Goal: Task Accomplishment & Management: Use online tool/utility

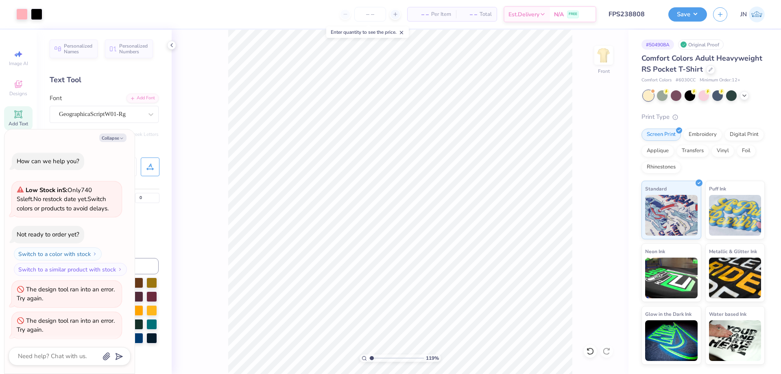
scroll to position [689, 0]
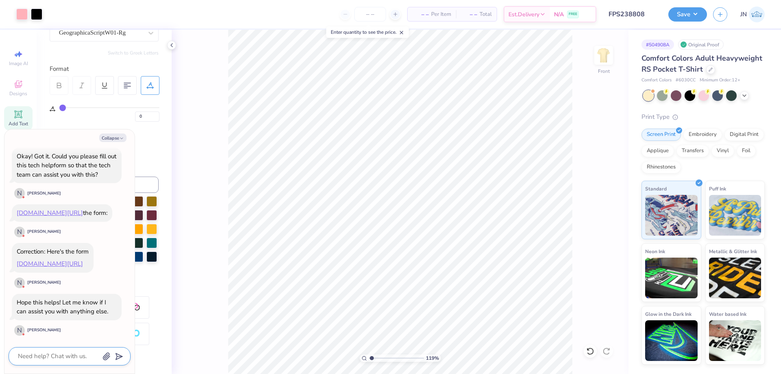
click at [66, 355] on textarea at bounding box center [58, 355] width 83 height 11
click at [49, 356] on textarea at bounding box center [58, 355] width 83 height 11
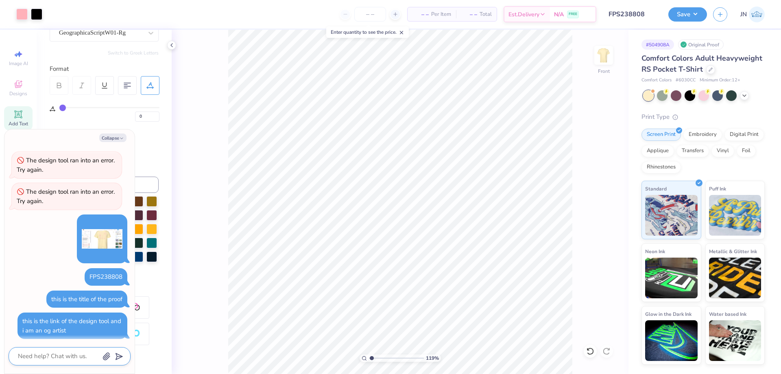
scroll to position [445, 0]
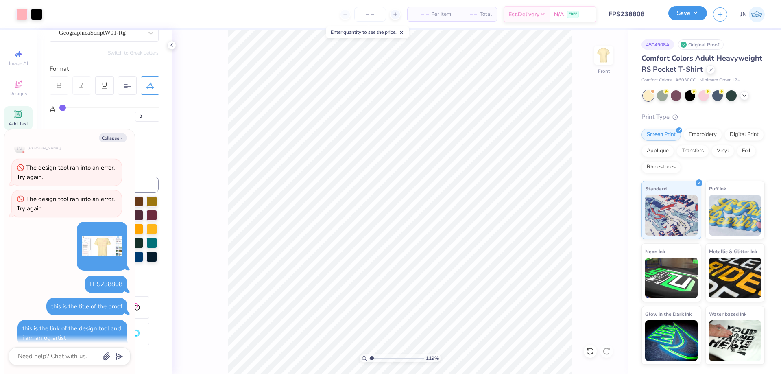
click at [692, 15] on button "Save" at bounding box center [687, 13] width 39 height 14
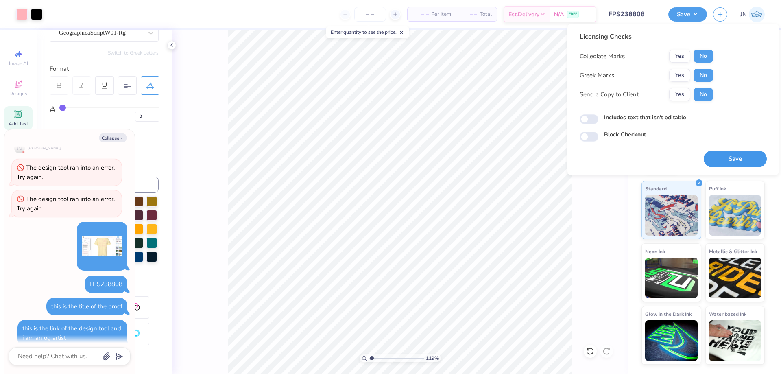
click at [726, 154] on button "Save" at bounding box center [734, 158] width 63 height 17
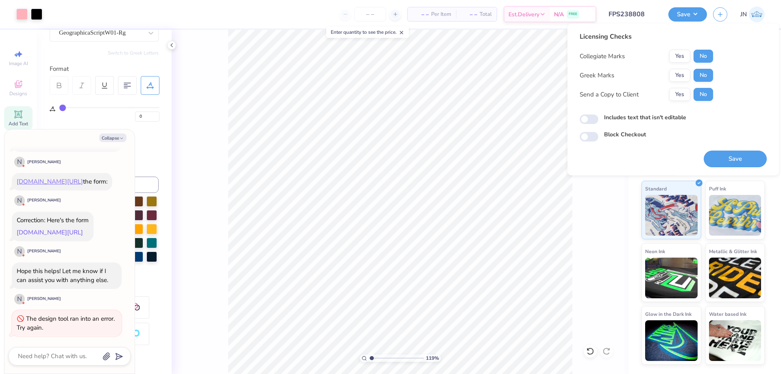
click at [61, 228] on link "form.jotform.com/231005369342045" at bounding box center [50, 232] width 66 height 8
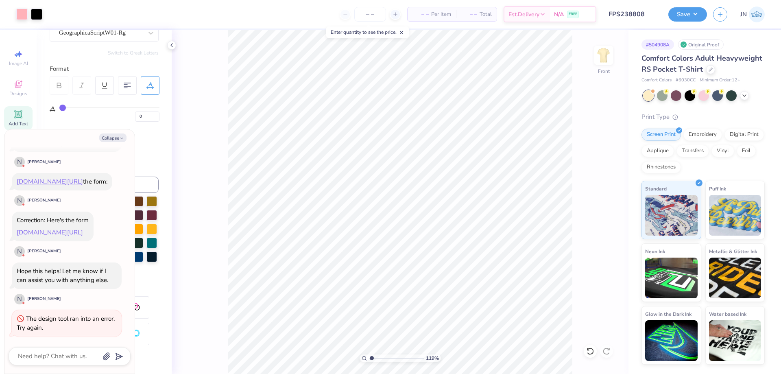
click at [676, 22] on div "Save JN" at bounding box center [724, 14] width 113 height 28
click at [678, 20] on button "Save" at bounding box center [687, 13] width 39 height 14
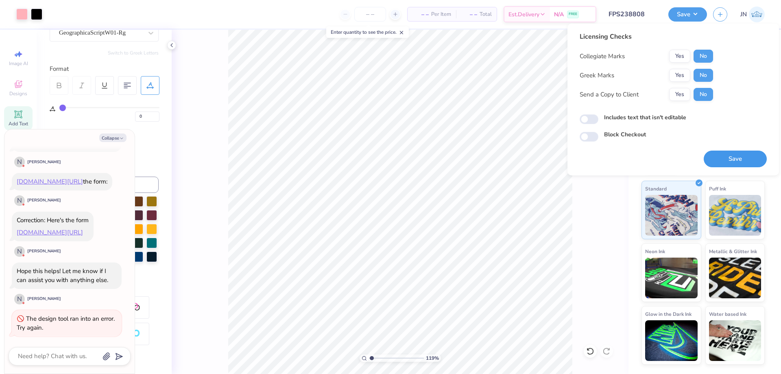
click at [745, 156] on button "Save" at bounding box center [734, 158] width 63 height 17
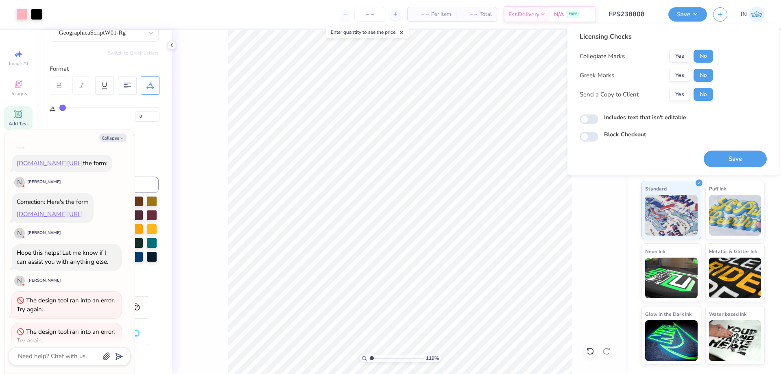
scroll to position [751, 0]
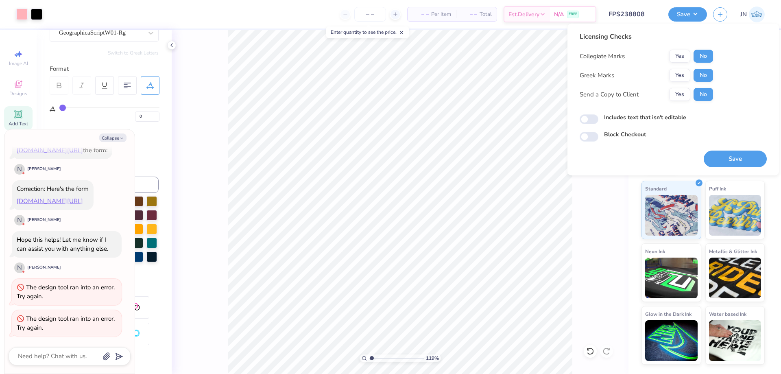
click at [714, 155] on button "Save" at bounding box center [734, 158] width 63 height 17
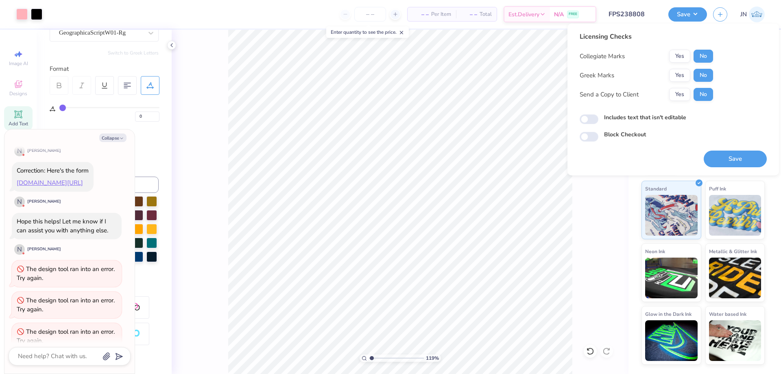
scroll to position [783, 0]
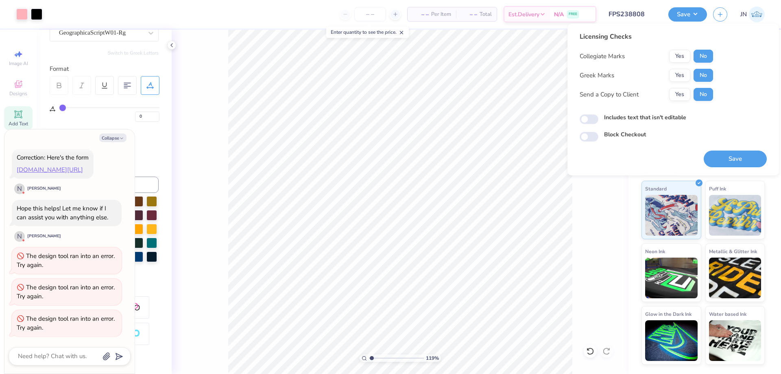
type textarea "x"
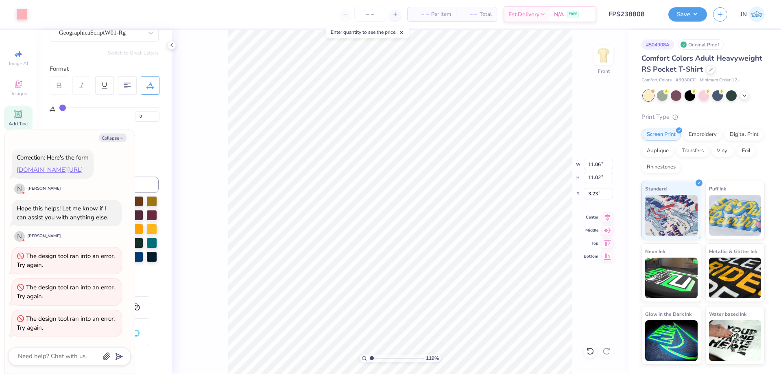
click at [203, 123] on div "119 % Front W 11.06 11.06 " H 11.02 11.02 " Y 3.23 3.23 " Center Middle Top Bot…" at bounding box center [400, 202] width 457 height 344
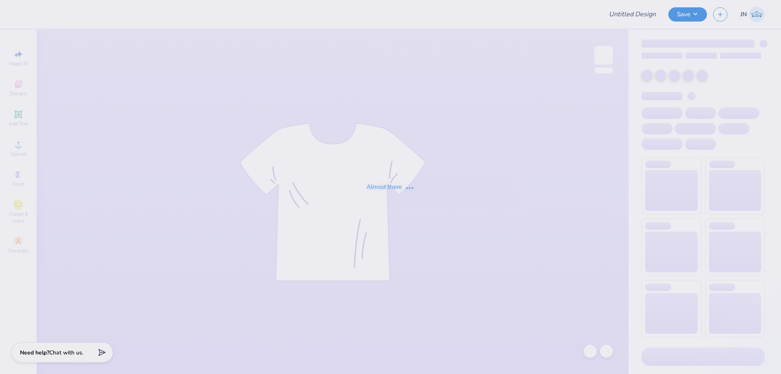
type input "FPS238808"
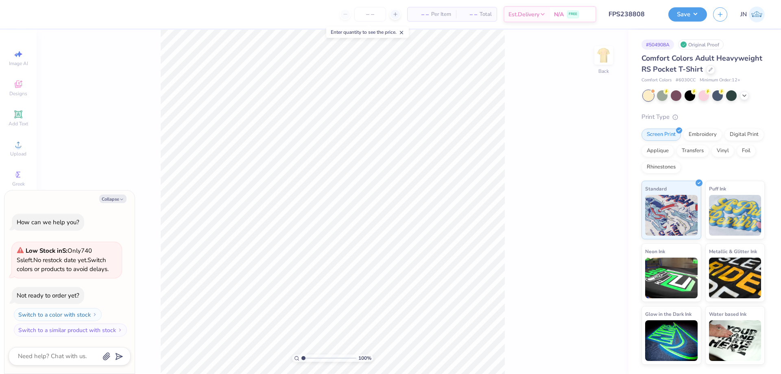
type textarea "x"
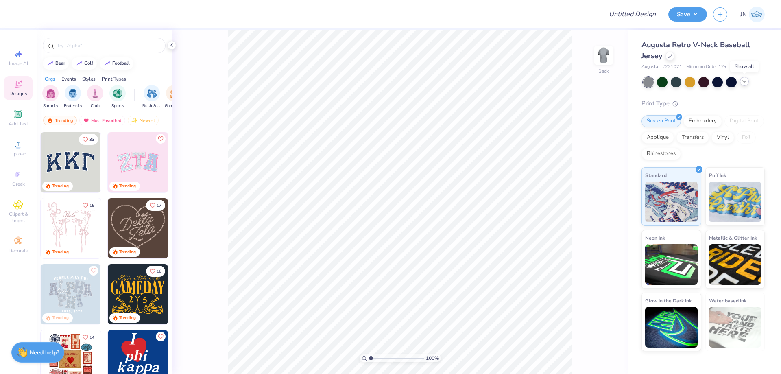
click at [746, 83] on icon at bounding box center [744, 81] width 7 height 7
click at [333, 9] on div at bounding box center [309, 14] width 574 height 28
click at [642, 17] on input "Design Title" at bounding box center [622, 14] width 80 height 16
paste input "FPS239346"
type input "FPS239346"
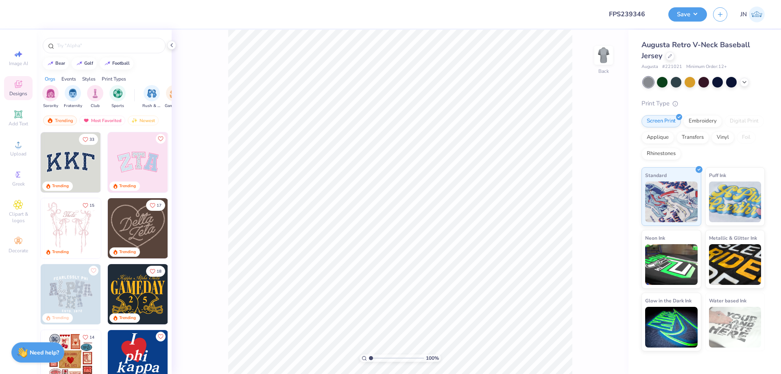
click at [542, 19] on div at bounding box center [309, 14] width 574 height 28
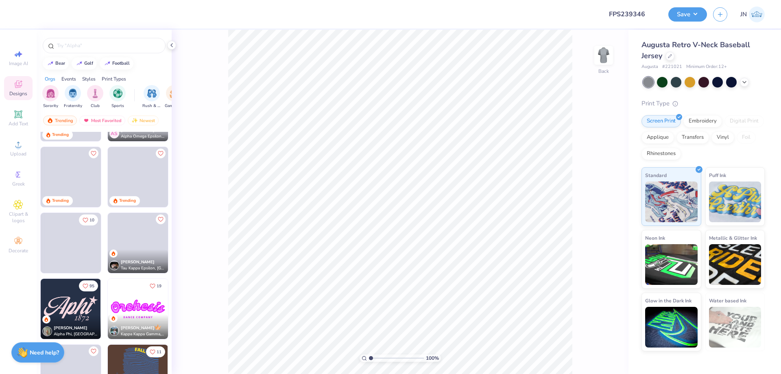
scroll to position [781, 0]
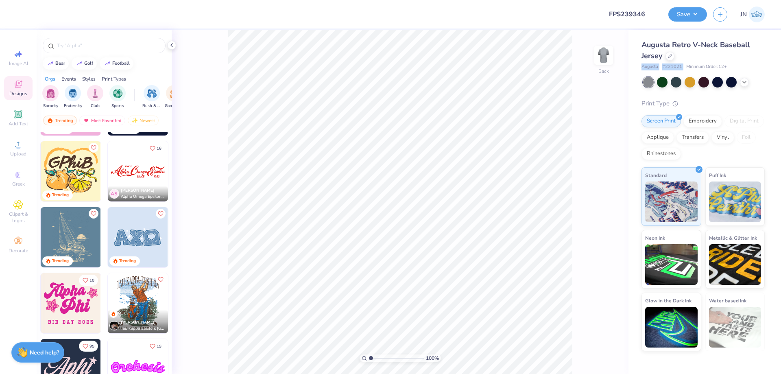
drag, startPoint x: 683, startPoint y: 65, endPoint x: 640, endPoint y: 67, distance: 43.1
click at [640, 67] on div "Augusta Retro V-Neck Baseball Jersey Augusta # 221021 Minimum Order: 12 + Print…" at bounding box center [704, 190] width 152 height 321
copy div "Augusta # 221021"
click at [13, 143] on icon at bounding box center [18, 144] width 10 height 10
click at [19, 122] on span "Add Text" at bounding box center [19, 123] width 20 height 7
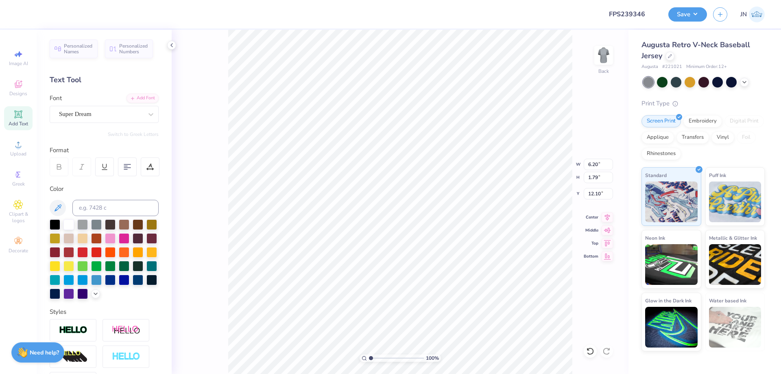
scroll to position [7, 1]
type textarea "p"
type textarea "PIKE"
type input "5.18"
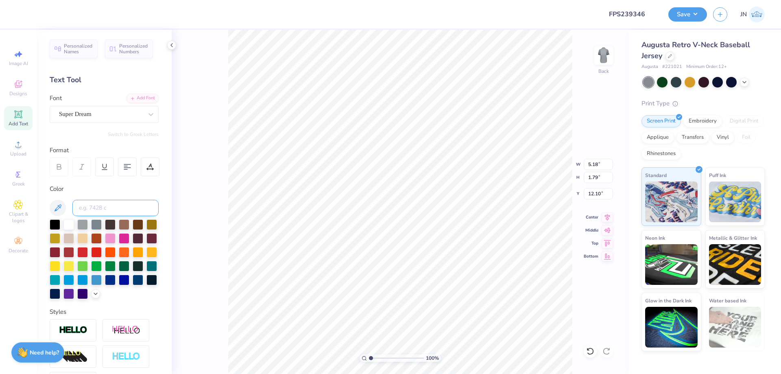
click at [124, 213] on input at bounding box center [115, 208] width 86 height 16
type input "188"
click at [120, 111] on div "Super Dream" at bounding box center [100, 114] width 85 height 13
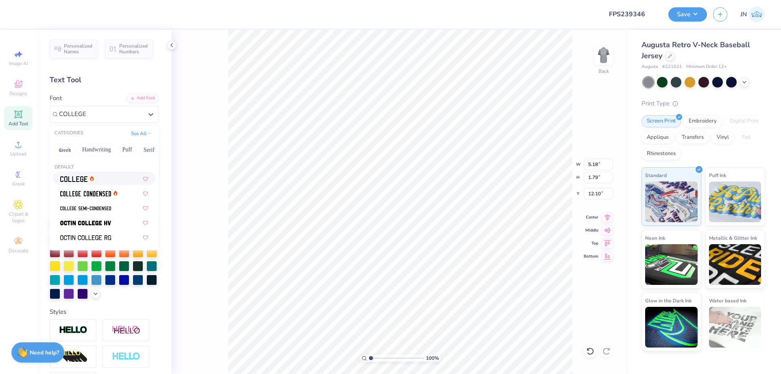
click at [107, 179] on div at bounding box center [104, 178] width 88 height 9
type input "COLLEGE"
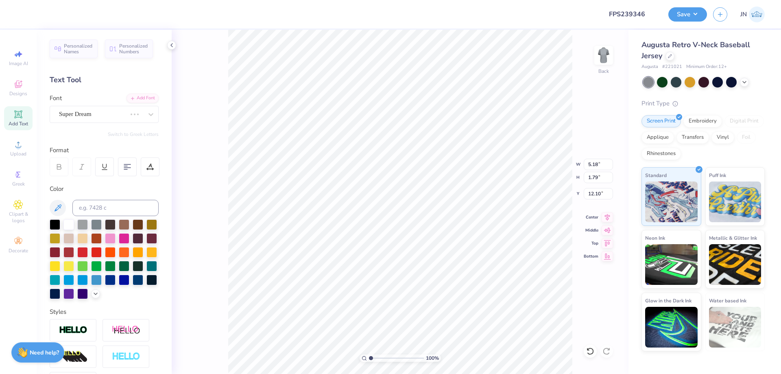
type input "4.85"
type input "1.75"
type input "3.44"
click at [607, 218] on icon at bounding box center [607, 215] width 5 height 7
click at [152, 160] on div at bounding box center [150, 166] width 19 height 19
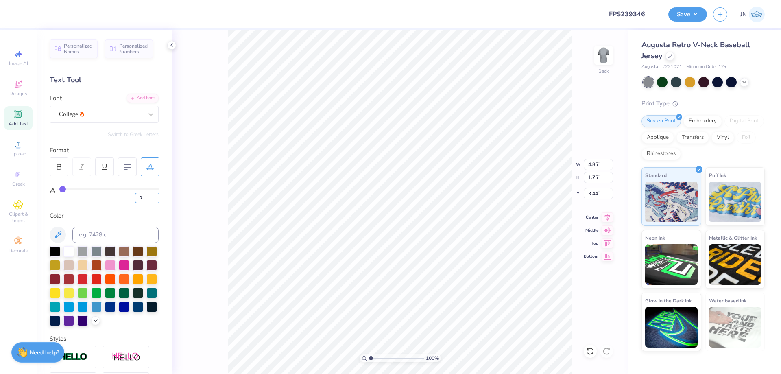
drag, startPoint x: 143, startPoint y: 200, endPoint x: 124, endPoint y: 200, distance: 18.7
click at [130, 200] on div "0" at bounding box center [109, 195] width 100 height 15
type input "80"
type input "11.00"
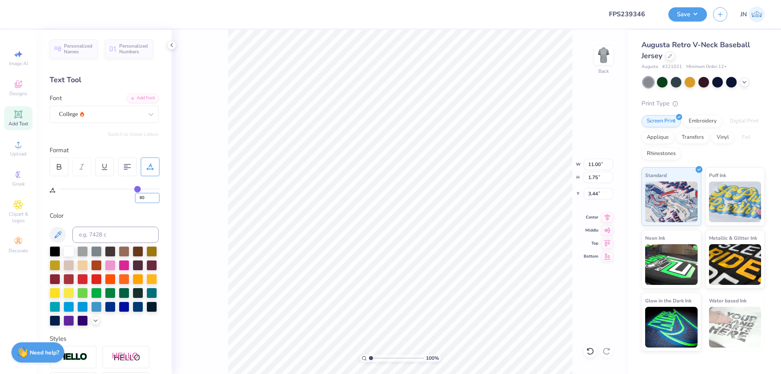
click at [133, 198] on div "80" at bounding box center [109, 195] width 100 height 15
type input "20"
type input "6.39"
drag, startPoint x: 145, startPoint y: 199, endPoint x: 132, endPoint y: 199, distance: 13.0
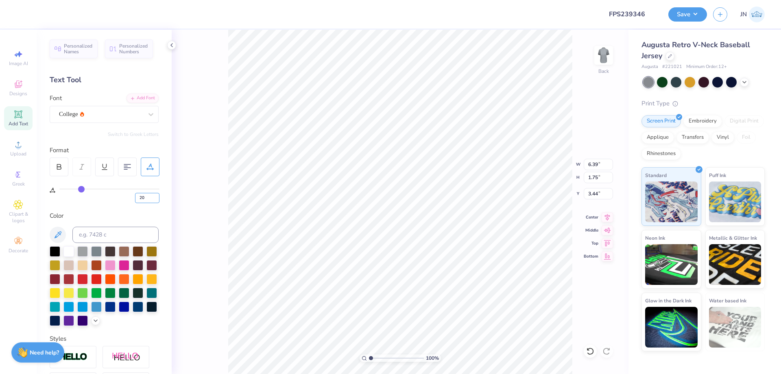
click at [132, 199] on div "20" at bounding box center [109, 195] width 100 height 15
type input "10"
type input "5.62"
drag, startPoint x: 148, startPoint y: 196, endPoint x: 138, endPoint y: 196, distance: 9.4
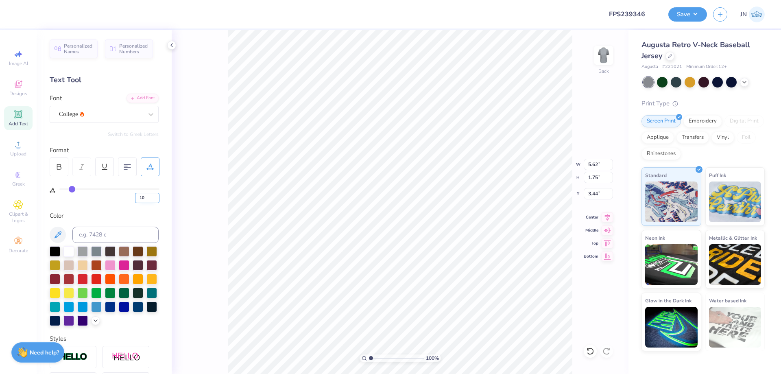
click at [138, 196] on input "10" at bounding box center [147, 198] width 24 height 10
type input "5"
type input "5.24"
type input "7.63"
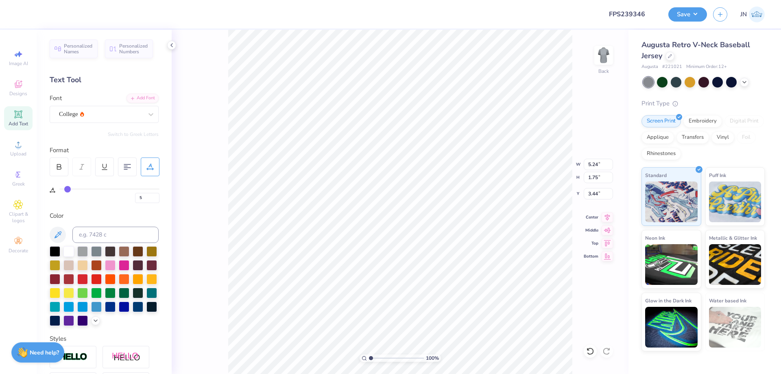
type input "2.55"
drag, startPoint x: 618, startPoint y: 221, endPoint x: 611, endPoint y: 214, distance: 10.1
click at [616, 220] on div "100 % Back W 7.63 7.63 " H 2.55 2.55 " Y 3.44 3.44 " Center Middle Top Bottom" at bounding box center [400, 202] width 457 height 344
click at [610, 214] on div "100 % Back W 7.63 H 2.55 Y 3.44 Center Middle Top Bottom" at bounding box center [400, 202] width 457 height 344
click at [603, 213] on icon at bounding box center [606, 216] width 11 height 10
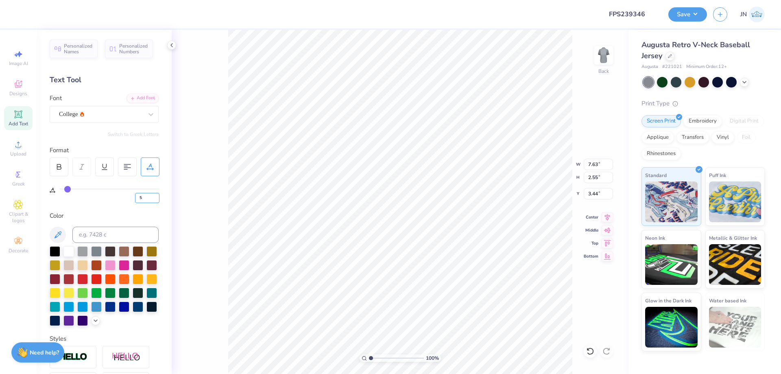
drag, startPoint x: 139, startPoint y: 195, endPoint x: 131, endPoint y: 194, distance: 8.1
click at [133, 195] on div "5" at bounding box center [109, 195] width 100 height 15
type input "3"
type input "7.41"
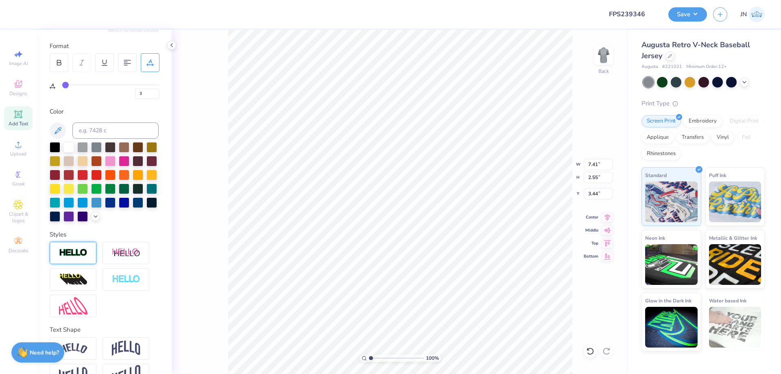
scroll to position [140, 0]
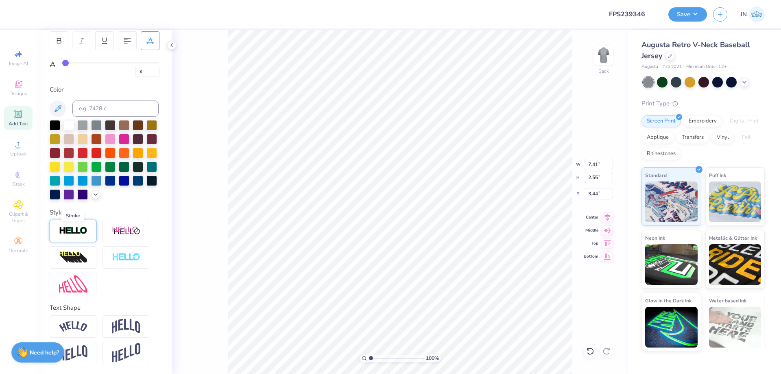
click at [72, 228] on img at bounding box center [73, 230] width 28 height 9
type input "7.46"
type input "2.60"
type input "3.42"
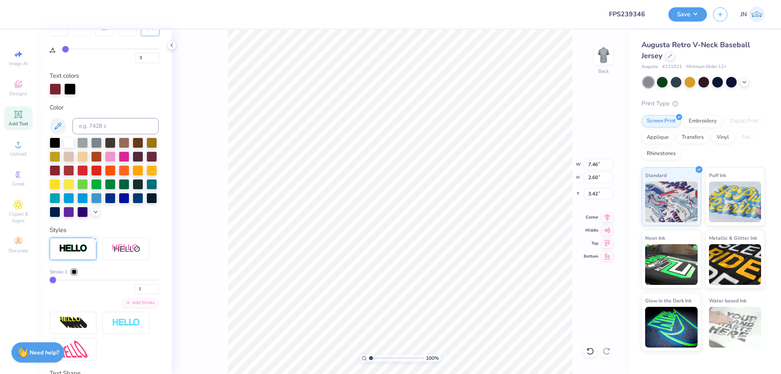
click at [74, 274] on div at bounding box center [74, 271] width 5 height 5
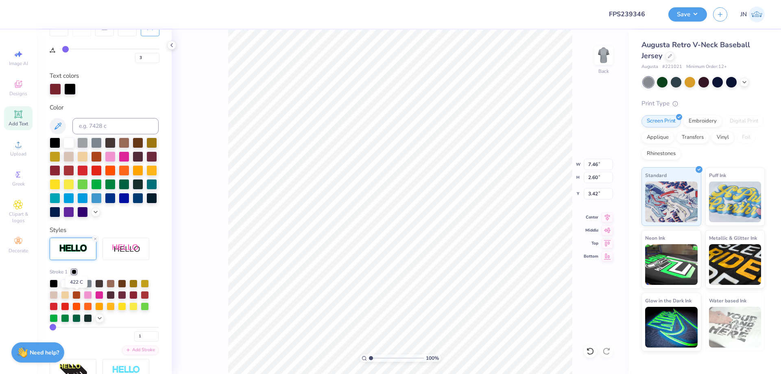
click at [75, 287] on div at bounding box center [76, 283] width 8 height 8
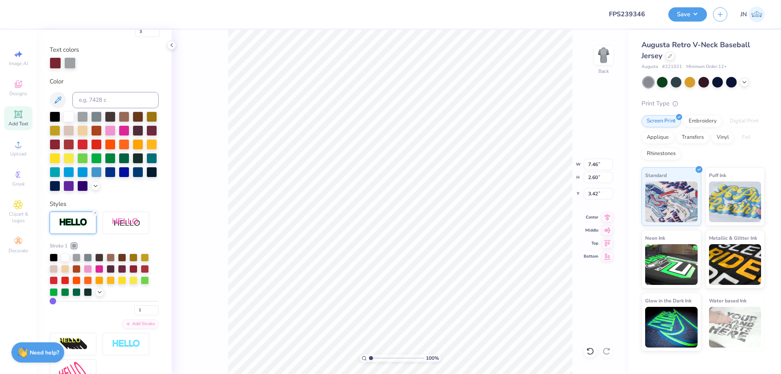
scroll to position [266, 0]
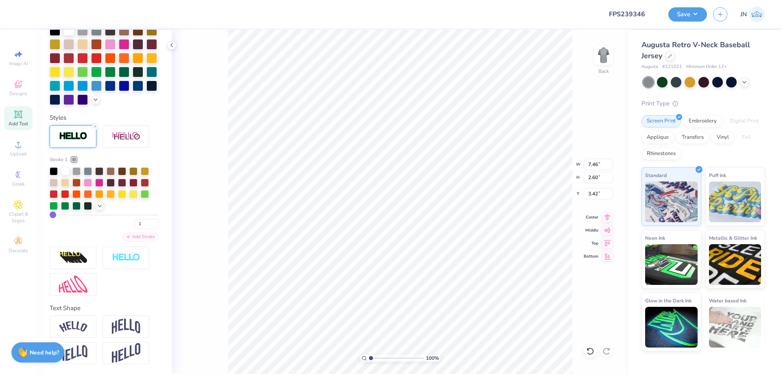
click at [126, 236] on icon at bounding box center [128, 236] width 5 height 5
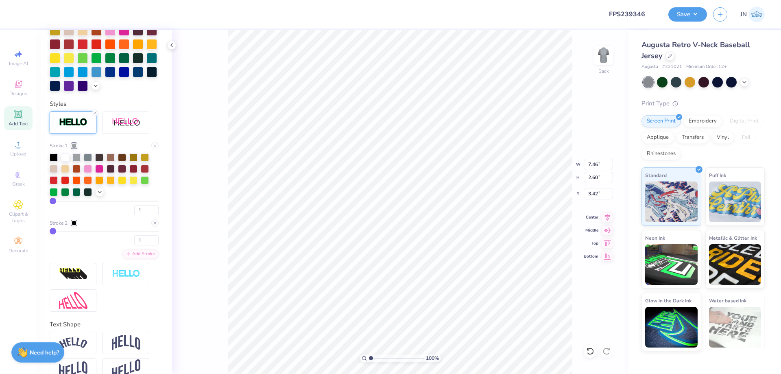
click at [78, 226] on div "Stroke 2" at bounding box center [104, 222] width 109 height 7
click at [76, 225] on div at bounding box center [74, 222] width 5 height 5
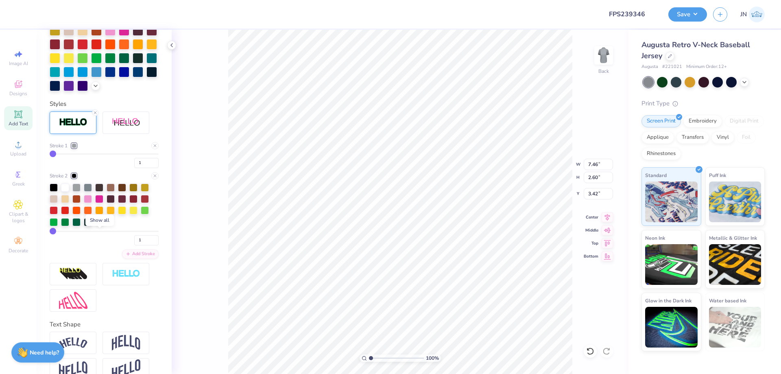
click at [97, 224] on icon at bounding box center [99, 221] width 7 height 7
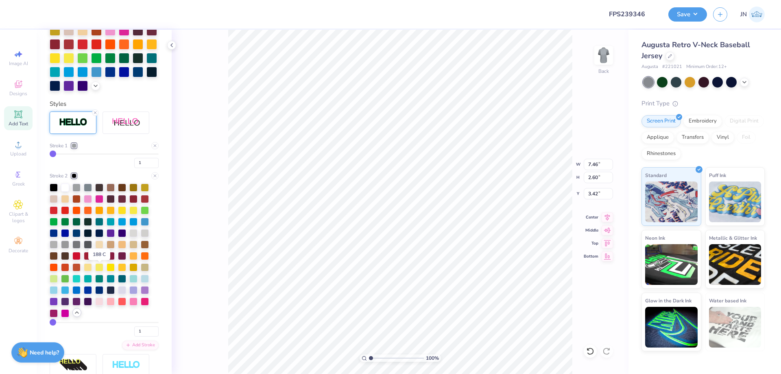
click at [96, 259] on div at bounding box center [99, 255] width 8 height 8
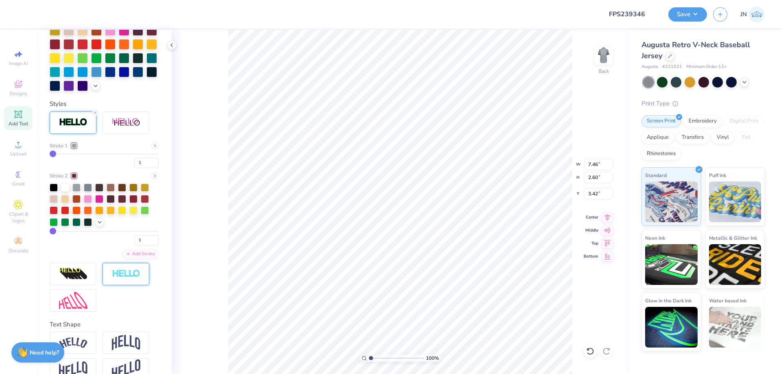
scroll to position [296, 0]
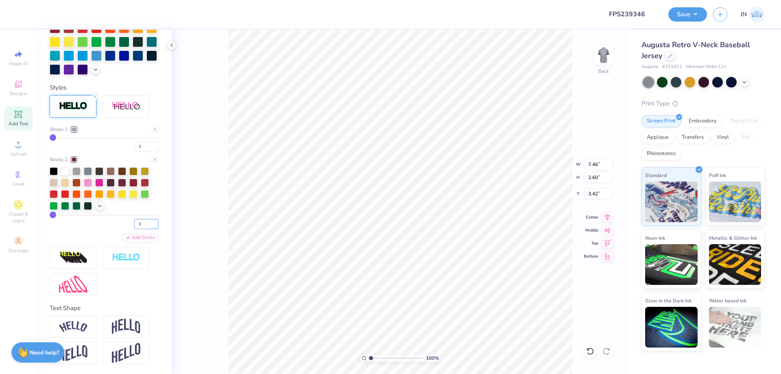
drag, startPoint x: 135, startPoint y: 219, endPoint x: 124, endPoint y: 220, distance: 11.0
click at [124, 220] on div "1" at bounding box center [104, 221] width 109 height 15
type input "3"
drag, startPoint x: 135, startPoint y: 141, endPoint x: 126, endPoint y: 143, distance: 9.4
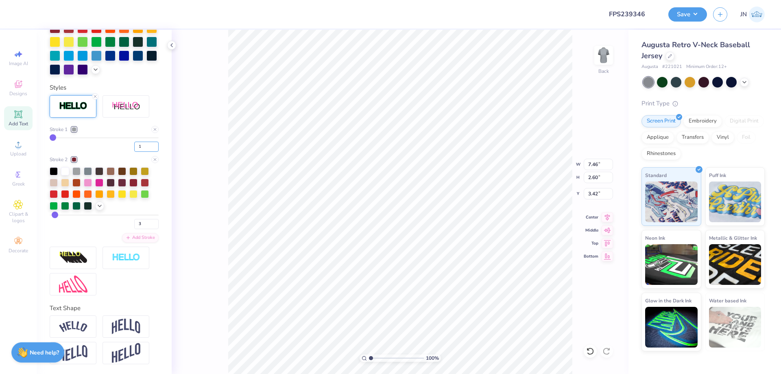
click at [126, 143] on div "1" at bounding box center [104, 144] width 109 height 15
type input "2"
type input "7.55"
type input "2.70"
type input "3.37"
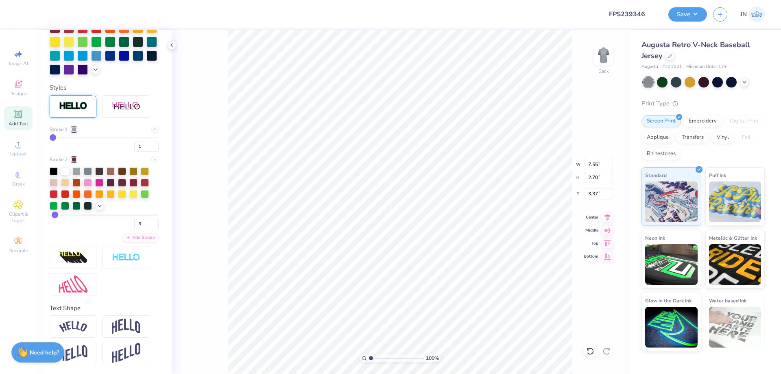
type input "9.09"
type input "3.25"
click at [607, 213] on icon at bounding box center [607, 215] width 5 height 7
click at [137, 315] on div "Text Shape" at bounding box center [104, 333] width 109 height 61
click at [135, 318] on div at bounding box center [125, 326] width 47 height 22
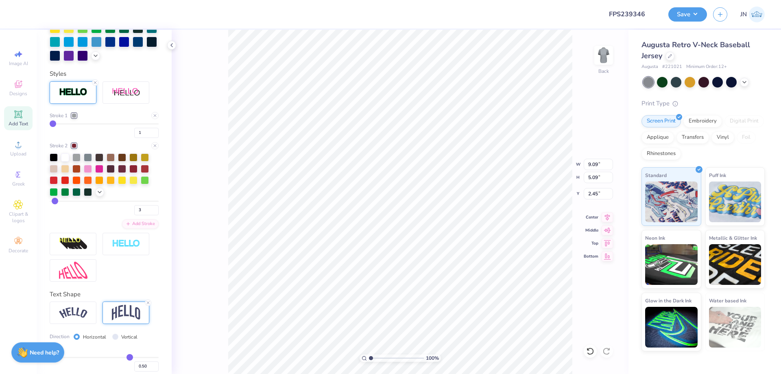
type input "5.09"
type input "2.45"
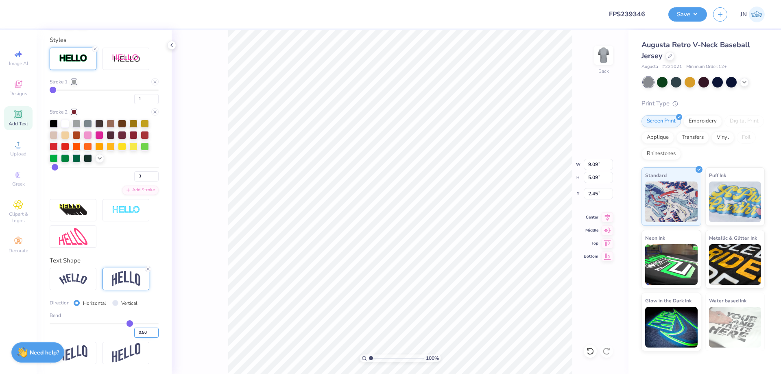
drag, startPoint x: 143, startPoint y: 334, endPoint x: 137, endPoint y: 333, distance: 6.2
click at [137, 333] on input "0.50" at bounding box center [146, 332] width 24 height 10
type input "0.2"
type input "0.20"
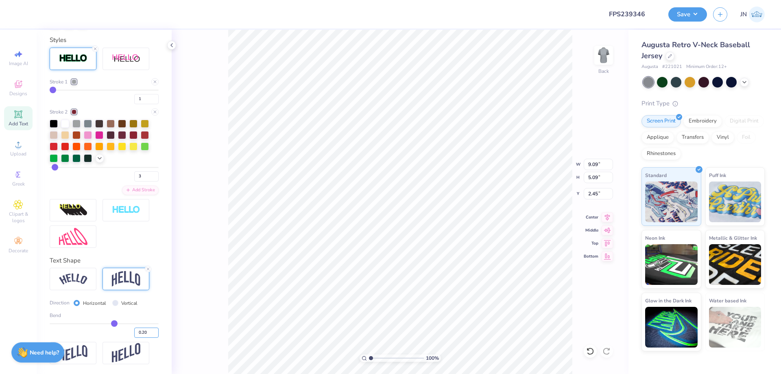
type input "3.95"
type input "3.02"
drag, startPoint x: 142, startPoint y: 334, endPoint x: 135, endPoint y: 334, distance: 6.5
click at [135, 334] on input "0.20" at bounding box center [146, 332] width 24 height 10
type input "0.3"
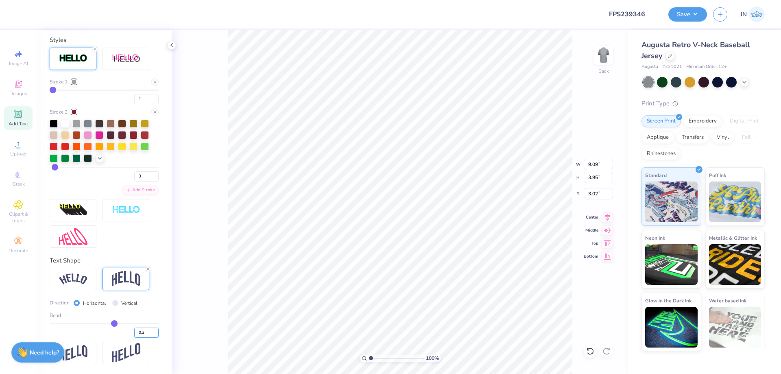
type input "0.3"
type input "0.30"
click at [205, 308] on div "100 % Back W 9.09 9.09 " H 3.95 3.95 " Y 3.02 3.02 " Center Middle Top Bottom" at bounding box center [400, 202] width 457 height 344
type input "4.32"
type input "2.83"
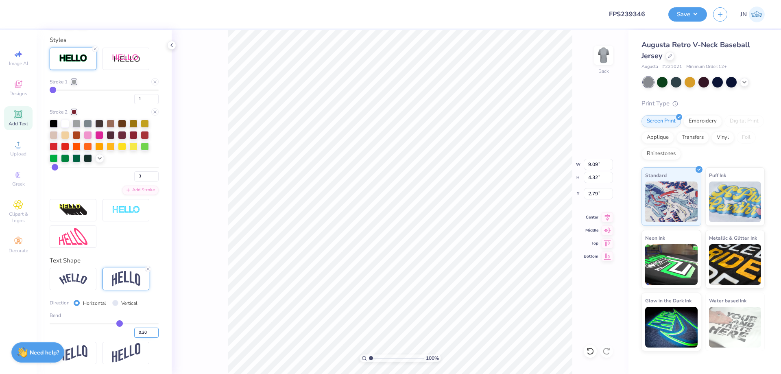
click at [137, 333] on input "0.30" at bounding box center [146, 332] width 24 height 10
type input "0.28"
type input "4.24"
type input "2.83"
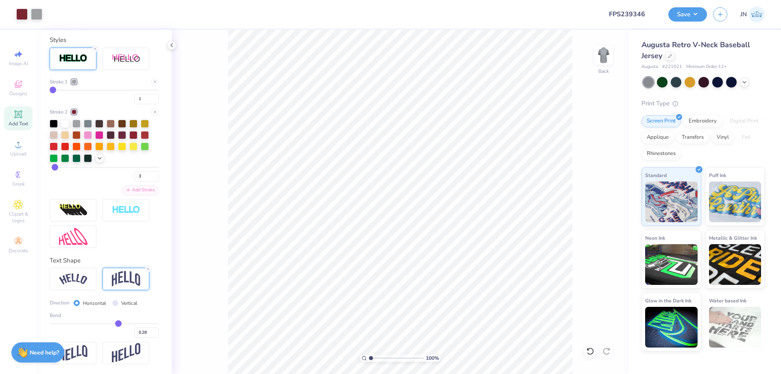
click at [16, 120] on div "Add Text" at bounding box center [18, 118] width 28 height 24
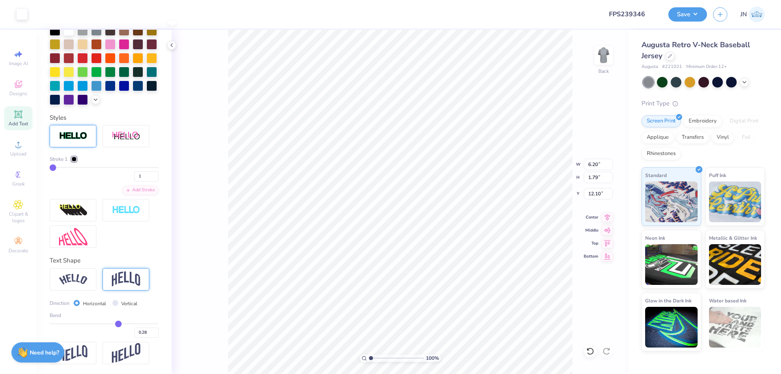
type input "0"
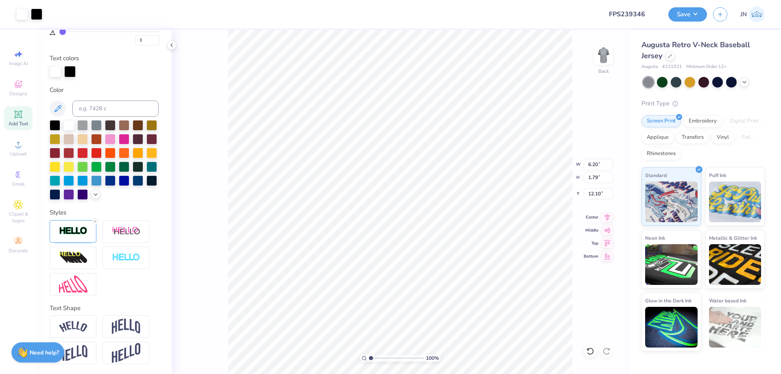
type input "0"
type input "6.23"
type input "1.83"
type input "12.09"
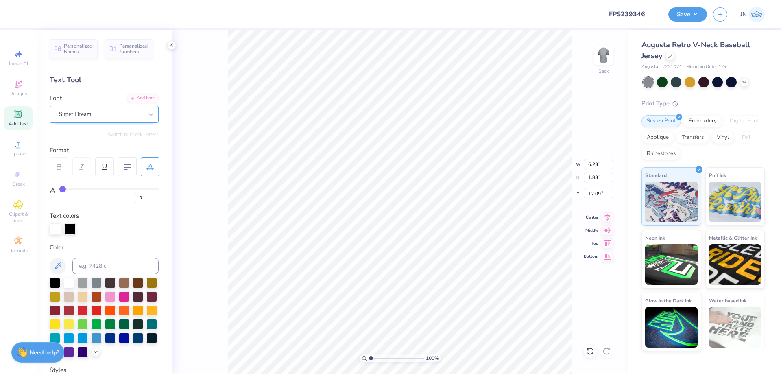
click at [112, 113] on div "Super Dream" at bounding box center [100, 114] width 85 height 13
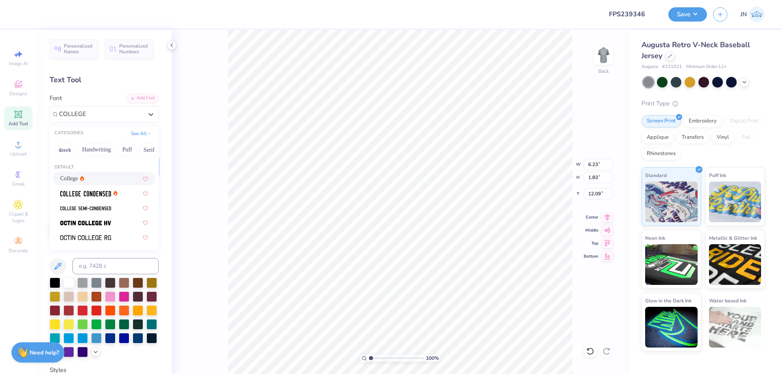
click at [110, 173] on div "College" at bounding box center [104, 178] width 102 height 13
type input "COLLEGE"
type input "5.66"
type input "1.78"
type input "12.11"
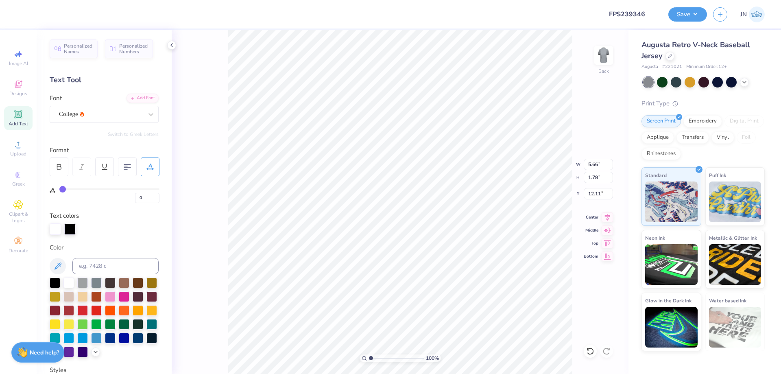
scroll to position [7, 1]
type textarea "25"
click at [134, 98] on div "Add Font" at bounding box center [142, 97] width 32 height 9
click at [130, 99] on icon at bounding box center [132, 97] width 5 height 5
click at [126, 98] on div "Add Font" at bounding box center [142, 97] width 32 height 9
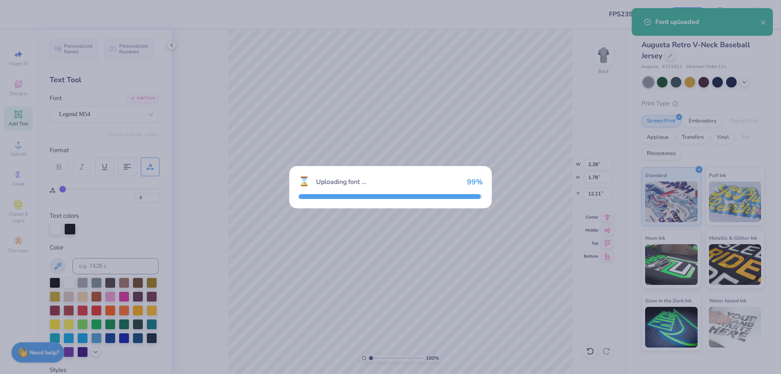
type input "2.39"
type input "2.00"
type input "12.00"
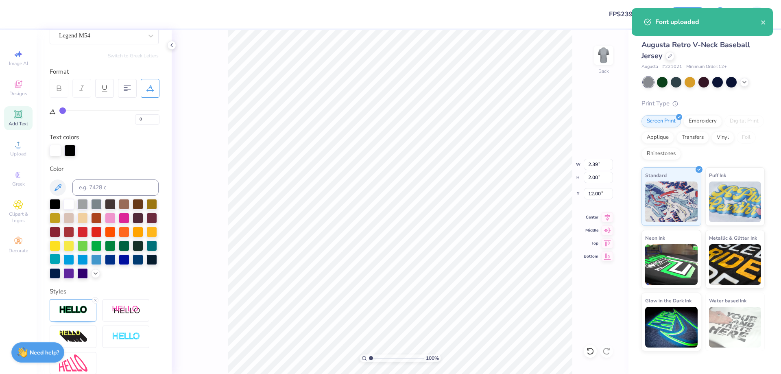
scroll to position [171, 0]
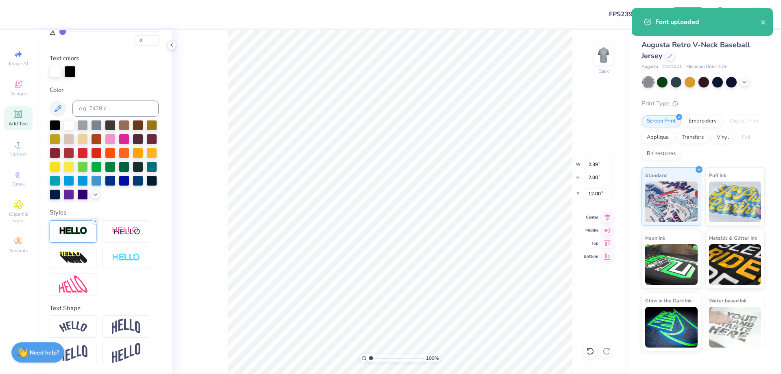
click at [93, 219] on icon at bounding box center [95, 221] width 5 height 5
type input "2.36"
type input "1.96"
type input "12.02"
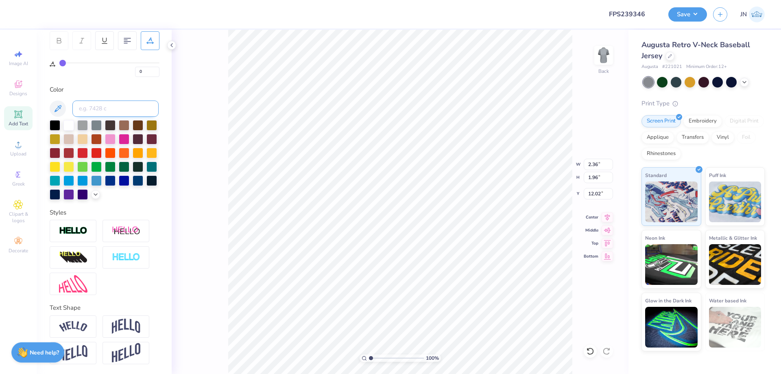
click at [100, 100] on input at bounding box center [115, 108] width 86 height 16
type input "188"
type input "6.76"
type input "5.63"
type input "8.35"
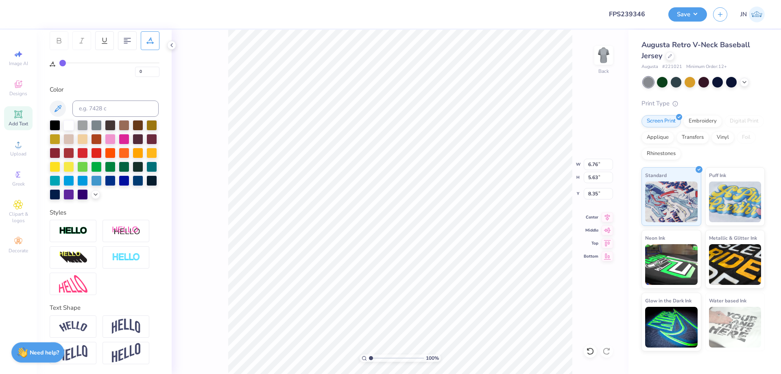
click at [620, 213] on div "100 % Back W 6.76 6.76 " H 5.63 5.63 " Y 8.35 8.35 " Center Middle Top Bottom" at bounding box center [400, 202] width 457 height 344
click at [609, 217] on div "100 % Back W 6.76 H 5.63 Y 8.35 Center Middle Top Bottom" at bounding box center [400, 202] width 457 height 344
type input "7.07"
type input "4.88"
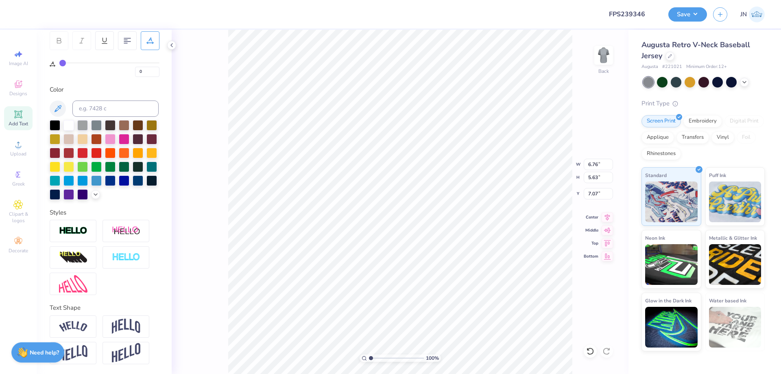
type input "4.07"
type input "6.79"
click at [21, 117] on icon at bounding box center [18, 114] width 8 height 8
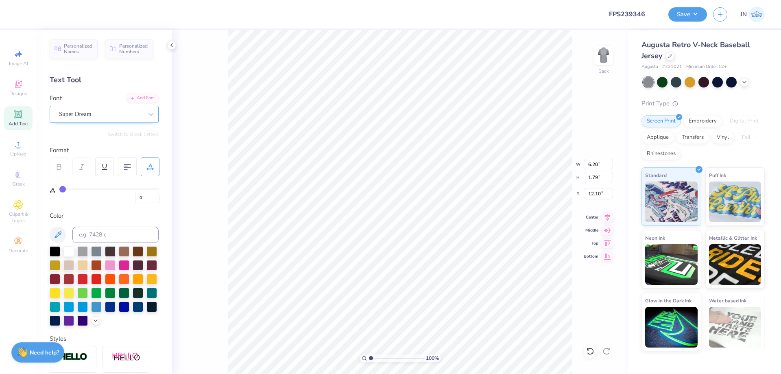
click at [87, 106] on div "Super Dream" at bounding box center [104, 114] width 109 height 17
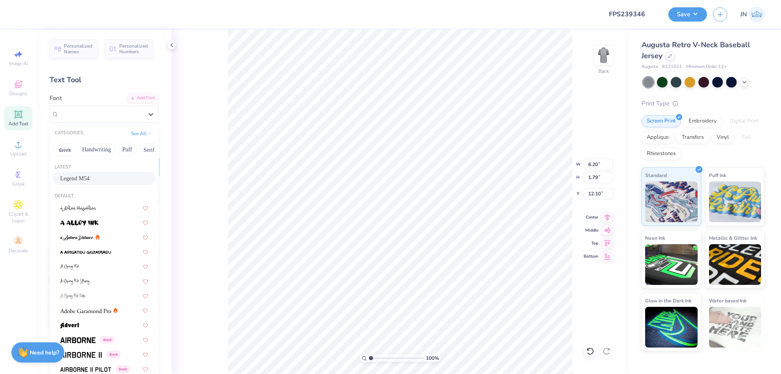
click at [80, 178] on span "Legend M54" at bounding box center [74, 178] width 29 height 9
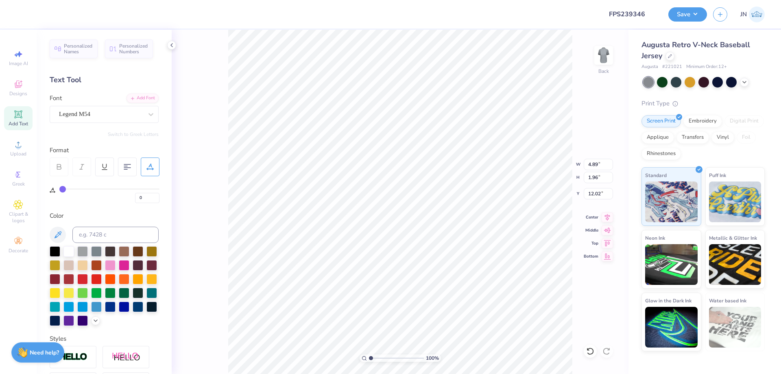
type input "4.89"
type input "1.96"
type input "12.02"
type textarea "COURAGE TO"
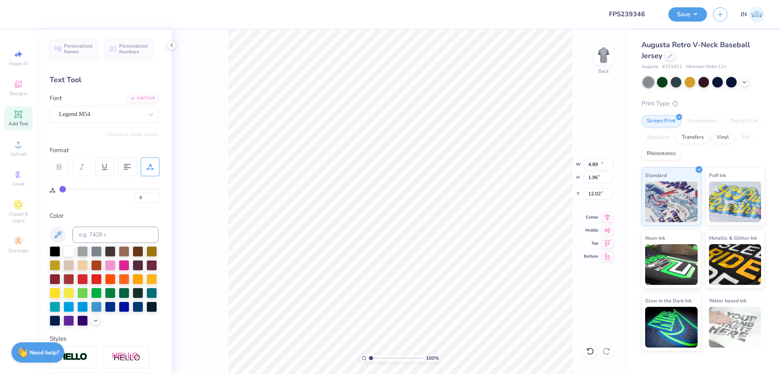
type input "12.27"
click at [99, 234] on input at bounding box center [115, 234] width 86 height 16
type input "188"
type input "5.89"
type input "0.94"
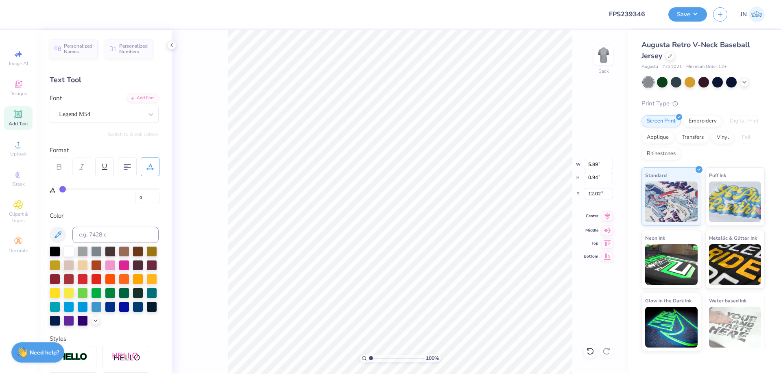
click at [606, 218] on icon at bounding box center [606, 216] width 11 height 10
drag, startPoint x: 146, startPoint y: 199, endPoint x: 134, endPoint y: 198, distance: 11.8
click at [134, 198] on div "0" at bounding box center [109, 195] width 100 height 15
type input "10"
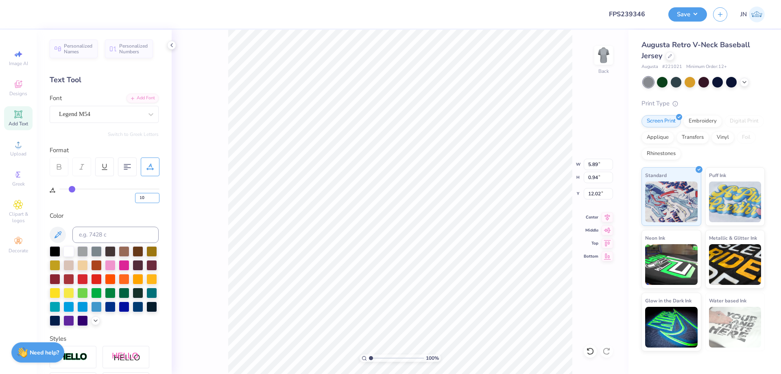
type input "7.00"
click at [200, 183] on div "100 % Back W 7.00 7.00 " H 0.94 0.94 " Y 12.02 12.02 " Center Middle Top Bottom" at bounding box center [400, 202] width 457 height 344
type input "4.72"
type input "0.64"
click at [435, 222] on li "Duplicate" at bounding box center [451, 221] width 64 height 16
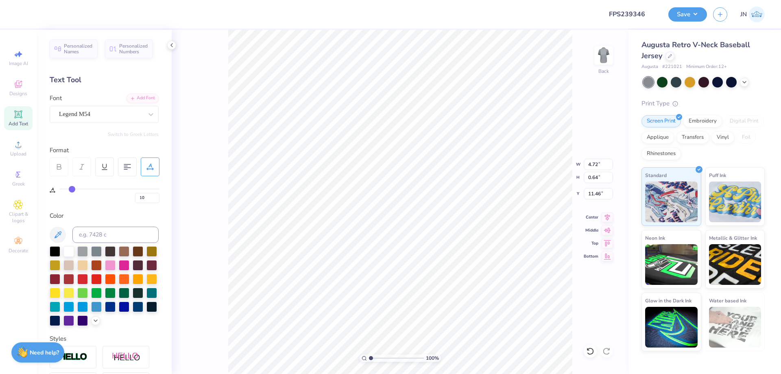
type input "12.46"
type textarea "BE MORE"
type input "3.16"
click at [603, 220] on icon at bounding box center [606, 216] width 11 height 10
click at [22, 141] on icon at bounding box center [18, 144] width 10 height 10
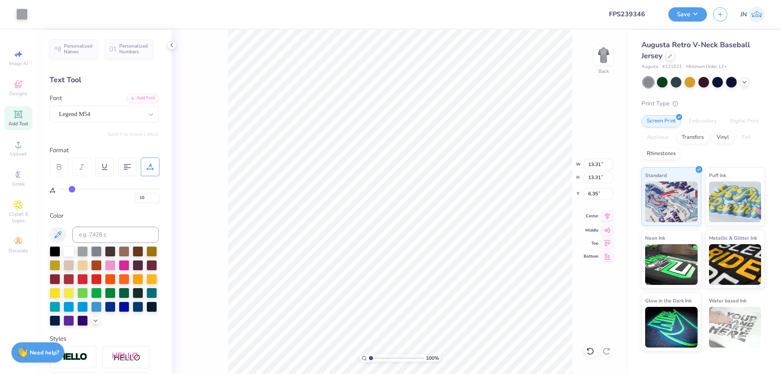
click at [608, 219] on icon at bounding box center [606, 216] width 11 height 10
type input "8.56"
type input "4.21"
type input "9.09"
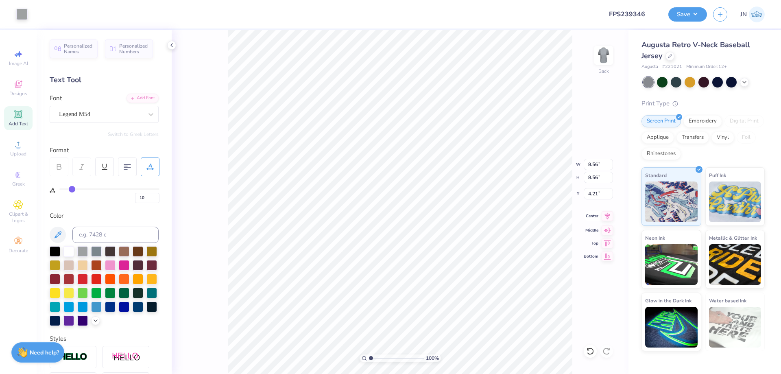
type input "4.24"
type input "2.83"
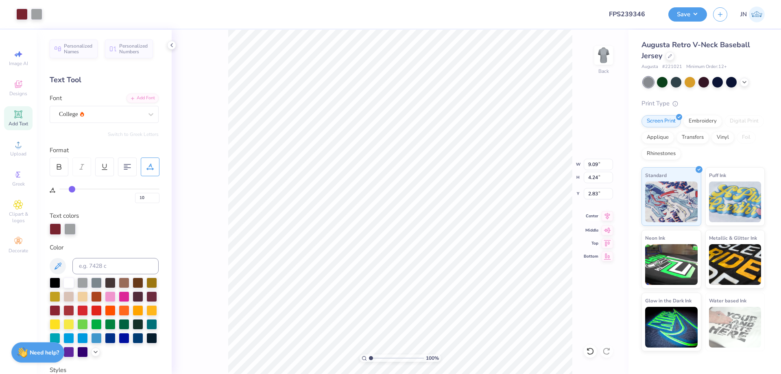
type input "3"
click at [592, 194] on input "2.83" at bounding box center [597, 193] width 29 height 11
type input "2.00"
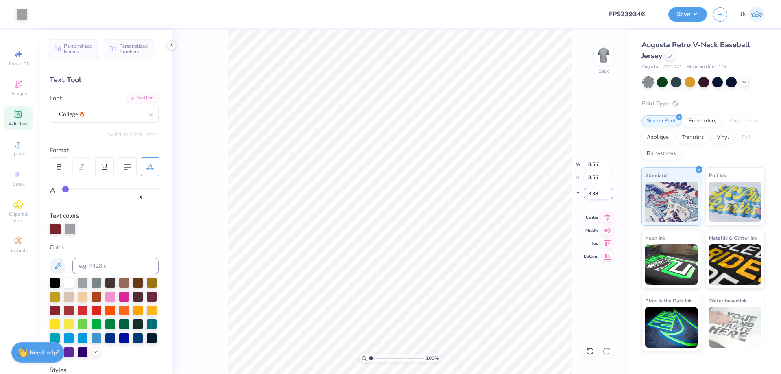
click at [588, 196] on input "3.38" at bounding box center [597, 193] width 29 height 11
type input "2.00"
click at [694, 12] on button "Save" at bounding box center [687, 13] width 39 height 14
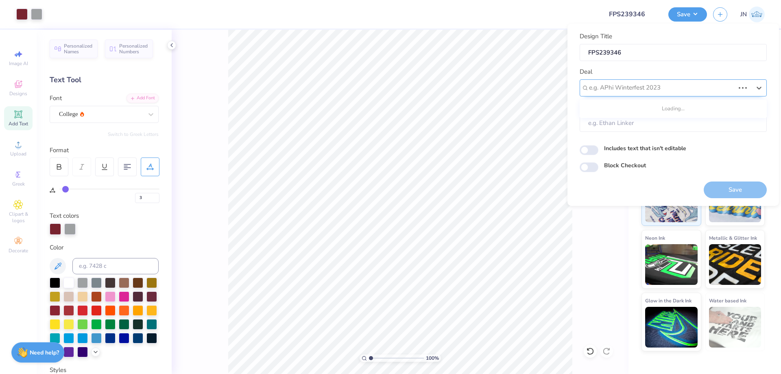
click at [666, 85] on div at bounding box center [662, 87] width 146 height 11
click at [682, 138] on div "Design Tool Gallery" at bounding box center [673, 138] width 181 height 13
type input "design tool"
type input "Design Tool Gallery User"
click at [729, 189] on button "Save" at bounding box center [734, 189] width 63 height 17
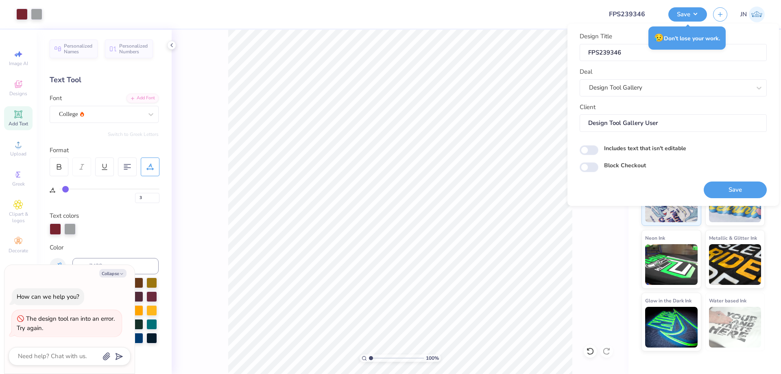
type textarea "x"
